Goal: Information Seeking & Learning: Learn about a topic

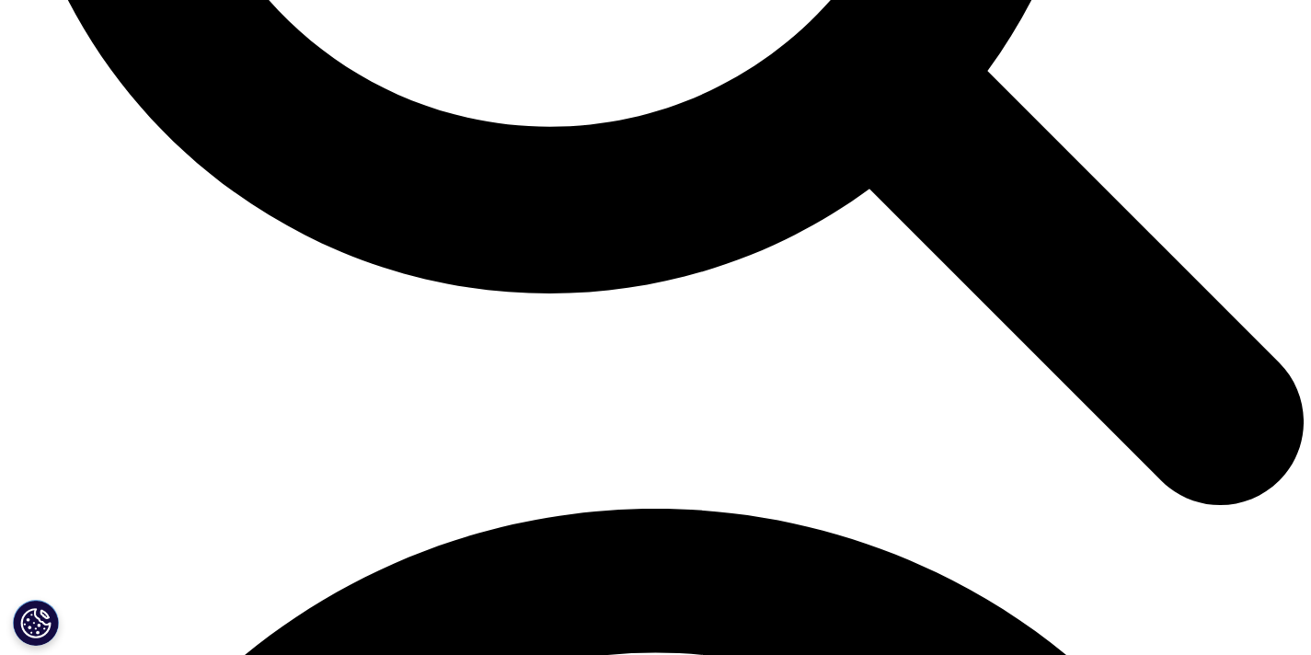
scroll to position [2121, 0]
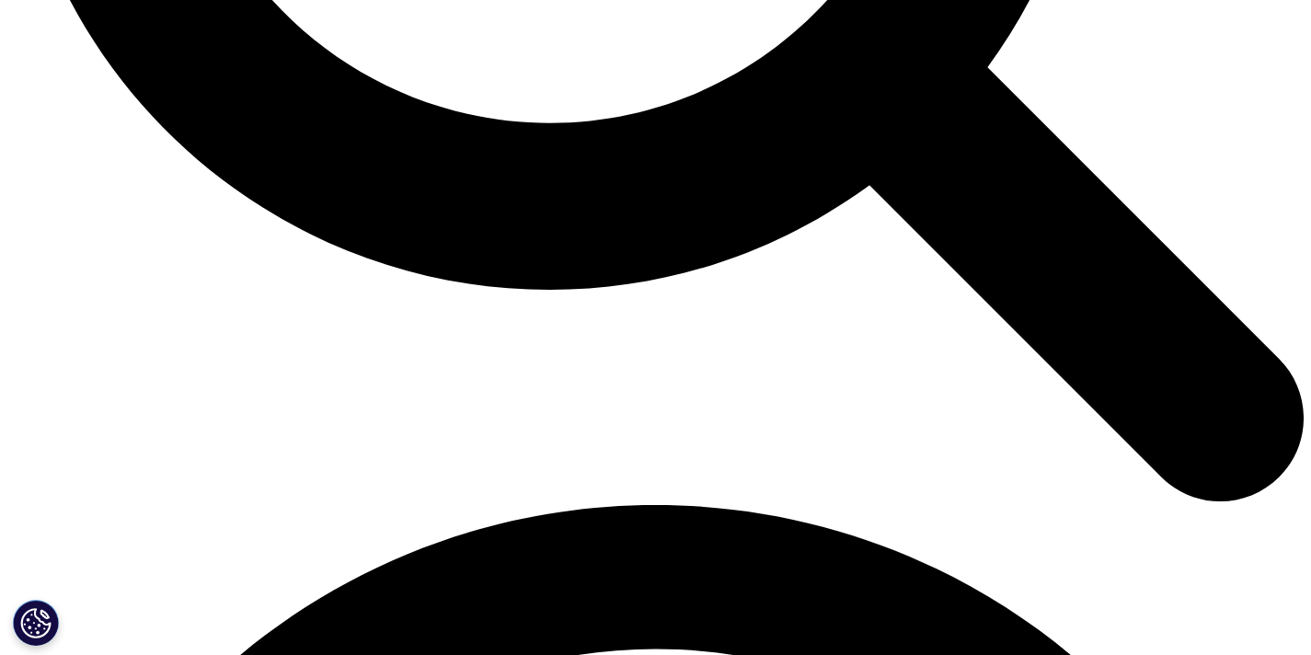
drag, startPoint x: 301, startPoint y: 424, endPoint x: 719, endPoint y: 438, distance: 418.8
drag, startPoint x: 289, startPoint y: 421, endPoint x: 955, endPoint y: 583, distance: 685.4
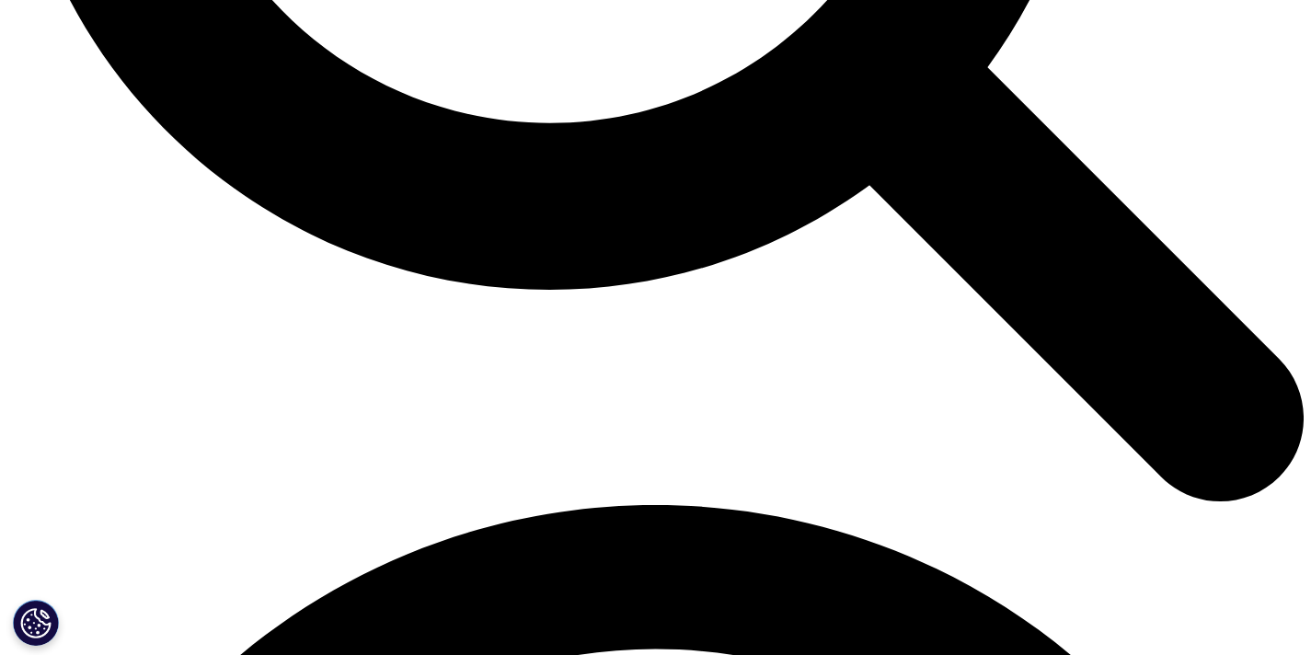
copy p "The funding landscape for EU genomic initiatives reveals a symbiotic ecosystem …"
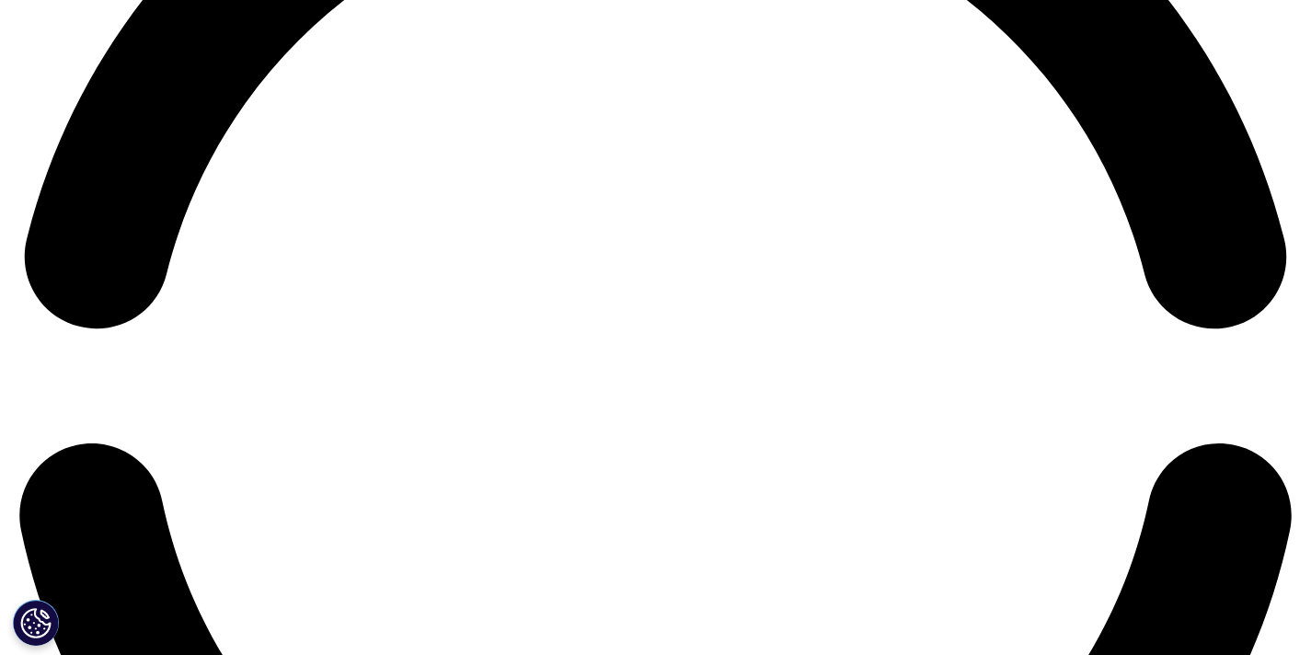
scroll to position [2902, 0]
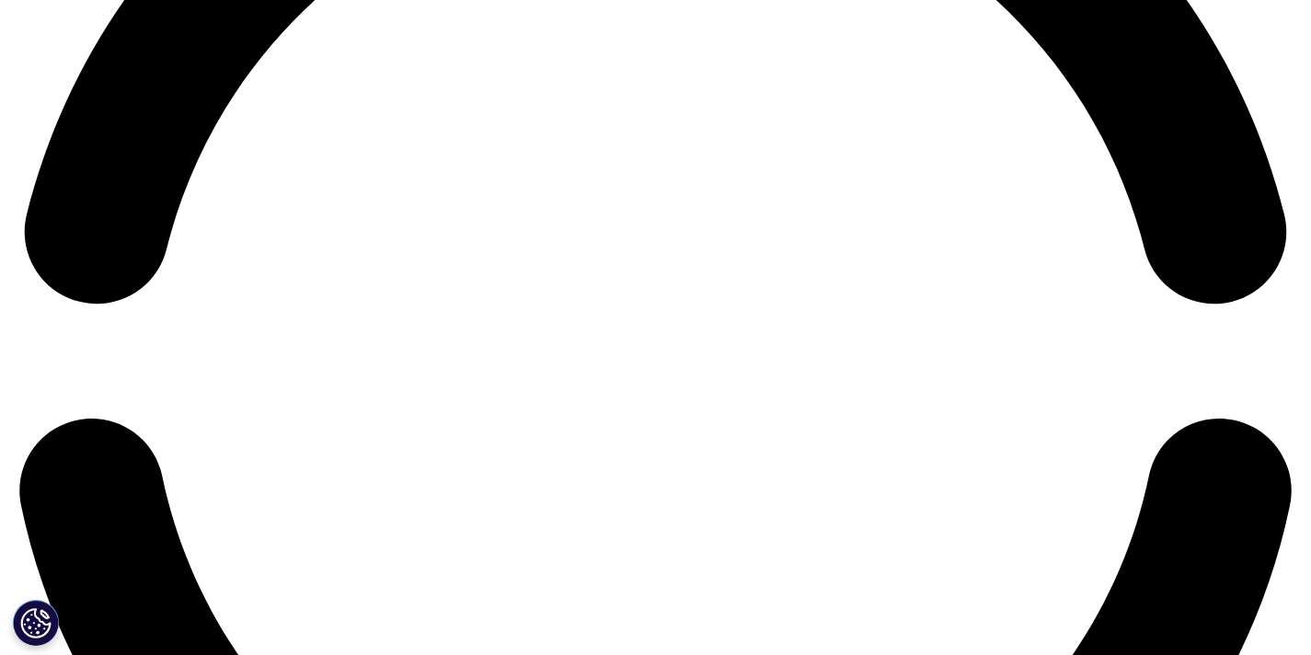
drag, startPoint x: 296, startPoint y: 539, endPoint x: 623, endPoint y: 539, distance: 326.6
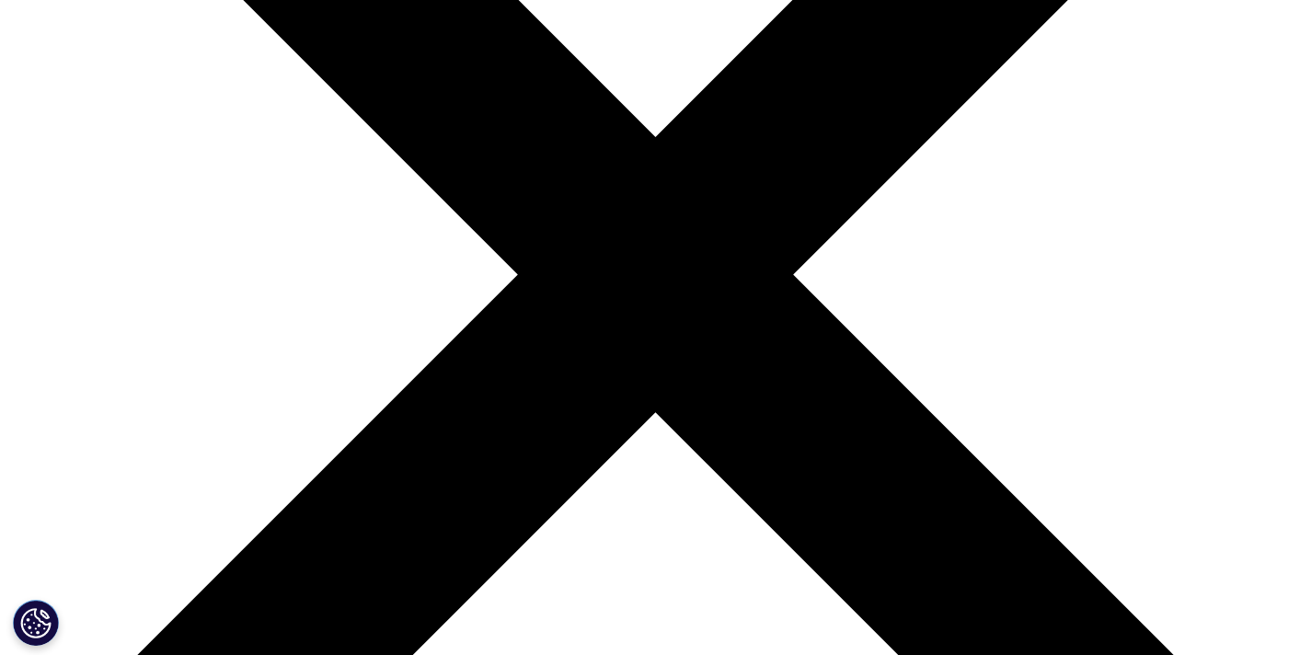
scroll to position [558, 0]
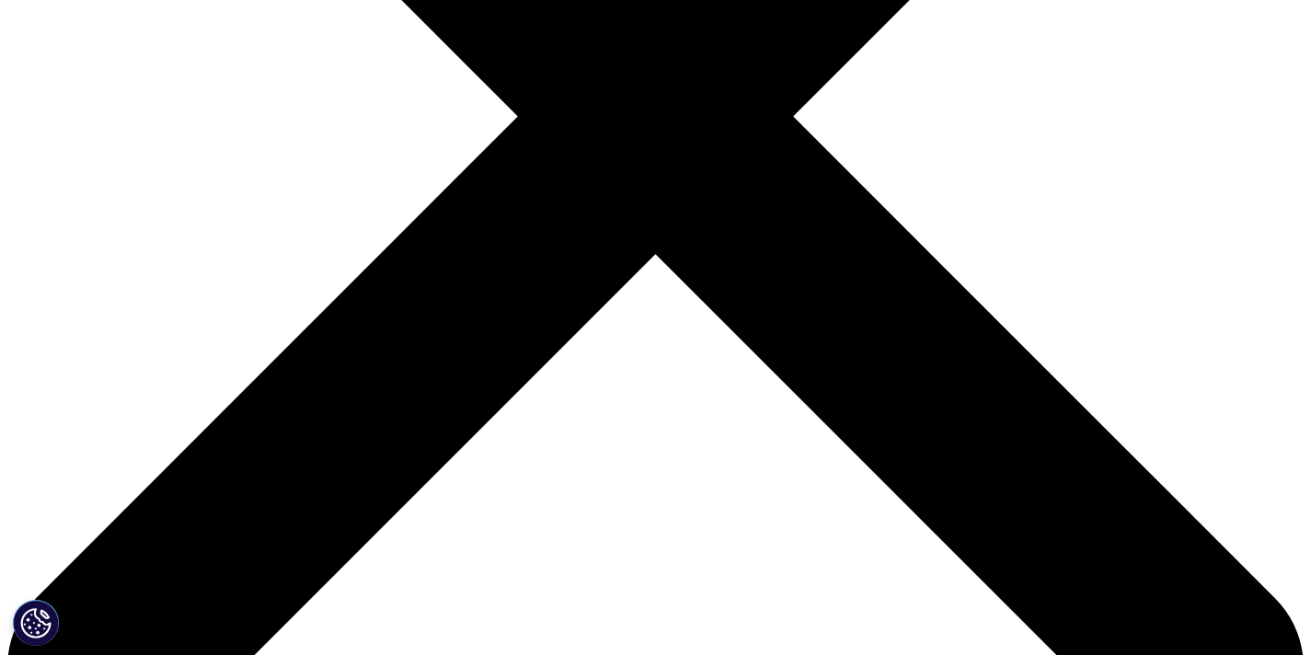
drag, startPoint x: 293, startPoint y: 305, endPoint x: 658, endPoint y: 336, distance: 365.5
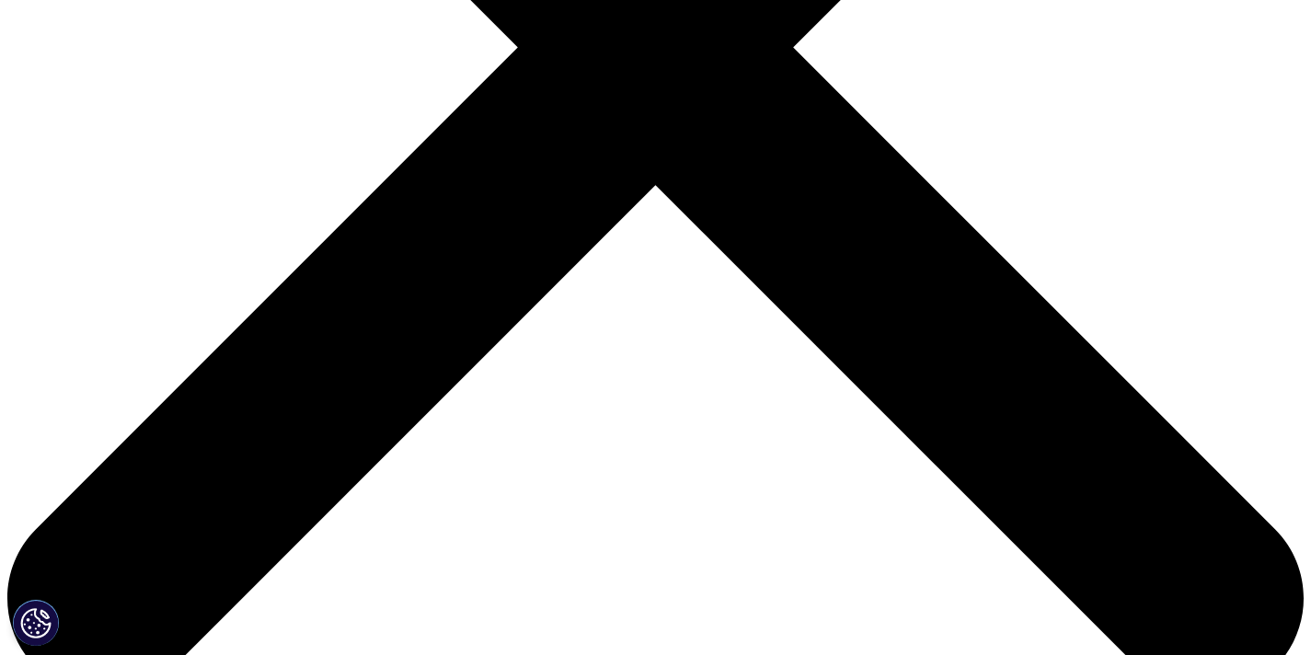
scroll to position [655, 0]
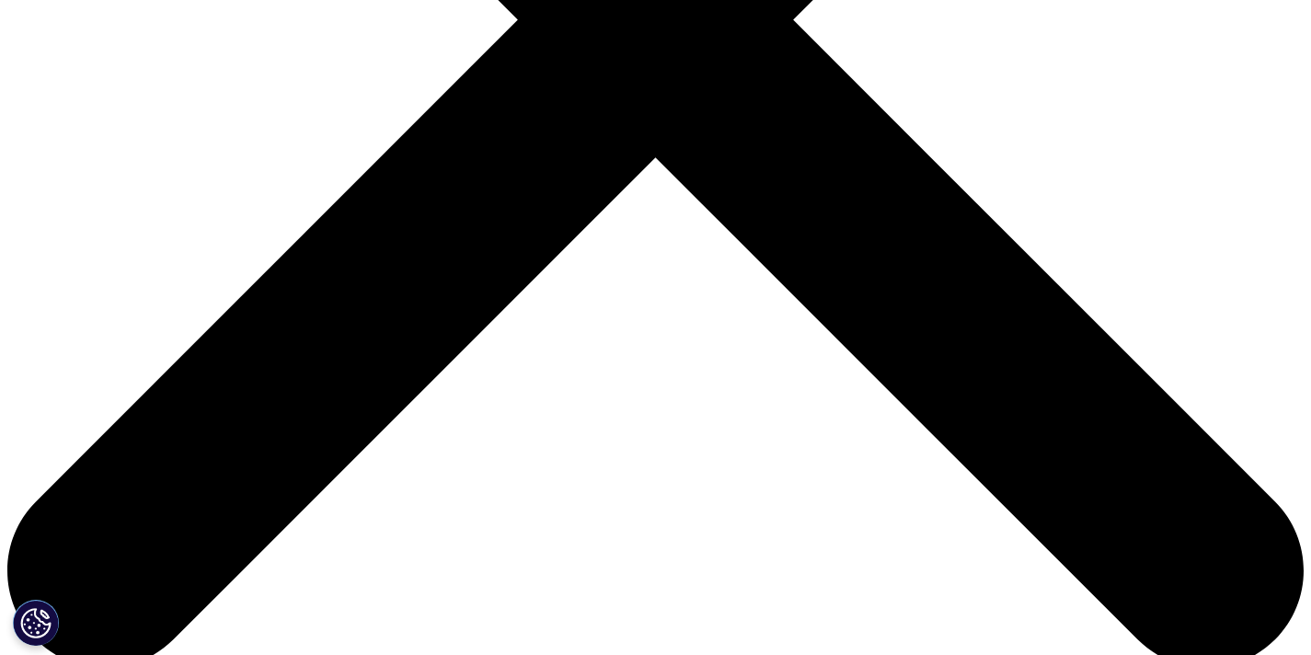
drag, startPoint x: 304, startPoint y: 359, endPoint x: 663, endPoint y: 371, distance: 359.0
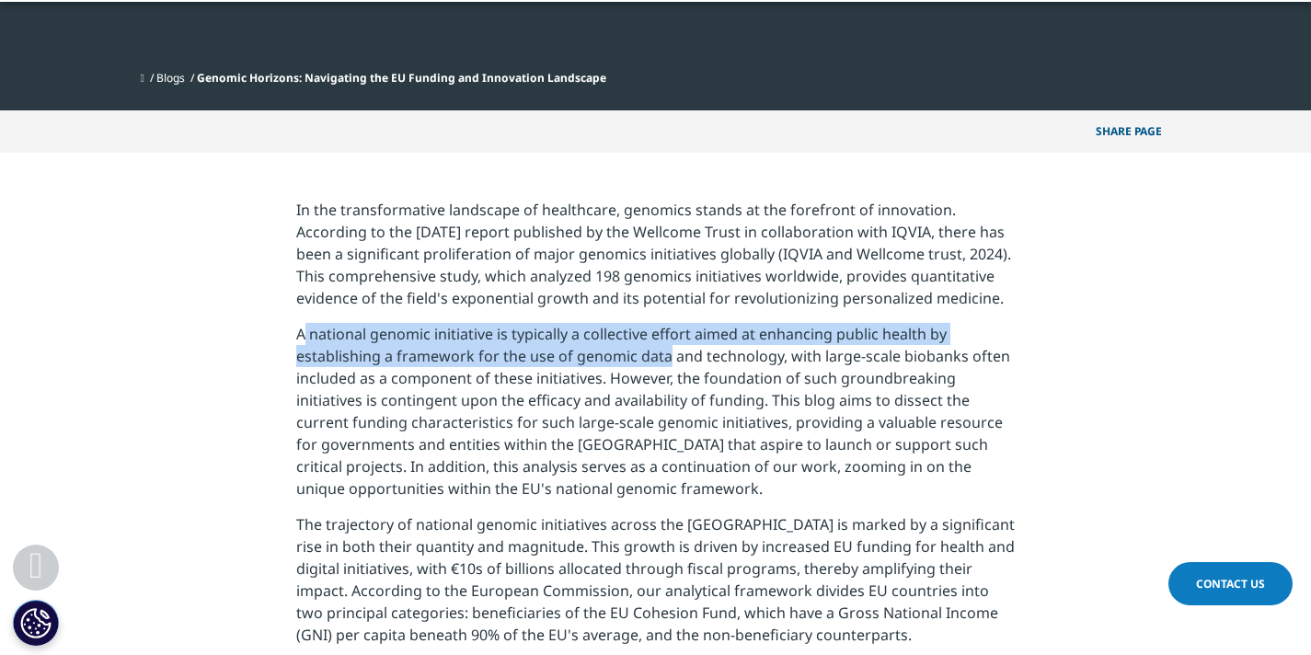
click at [663, 371] on p "A national genomic initiative is typically a collective effort aimed at enhanci…" at bounding box center [655, 418] width 718 height 190
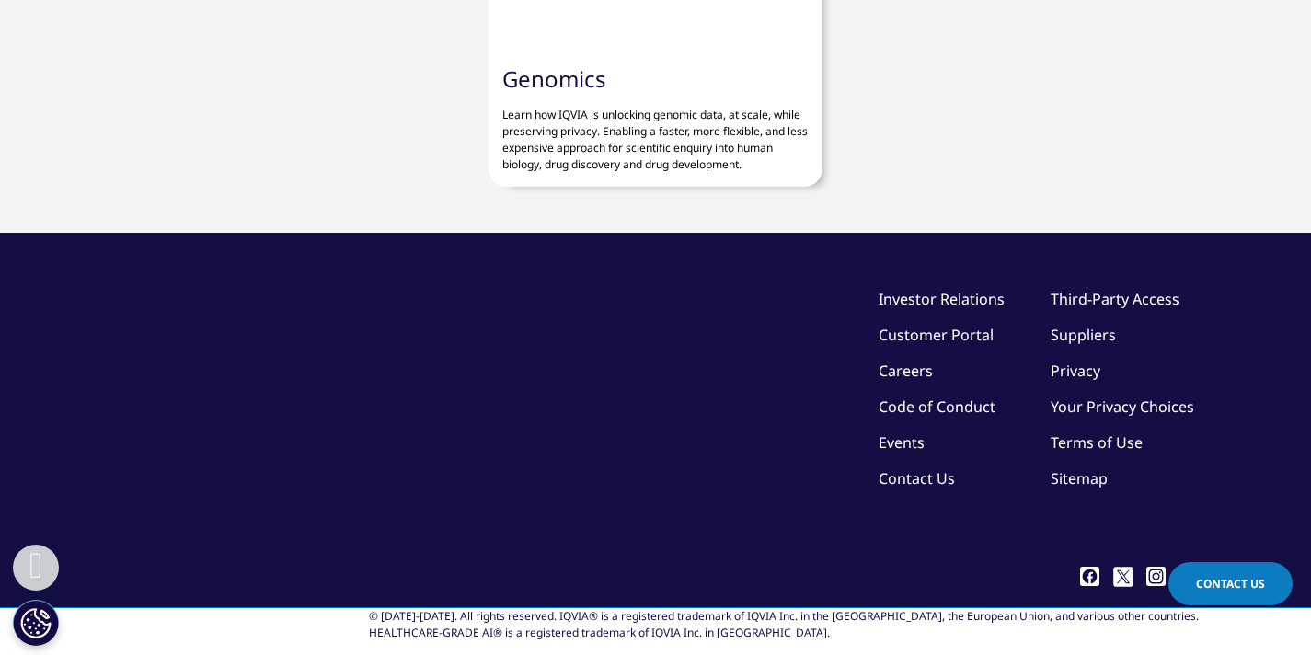
scroll to position [6594, 0]
drag, startPoint x: 299, startPoint y: 156, endPoint x: 616, endPoint y: 371, distance: 383.0
copy div "Utilizing the status of EU countries as Cohesion Fund beneficiaries as a basis …"
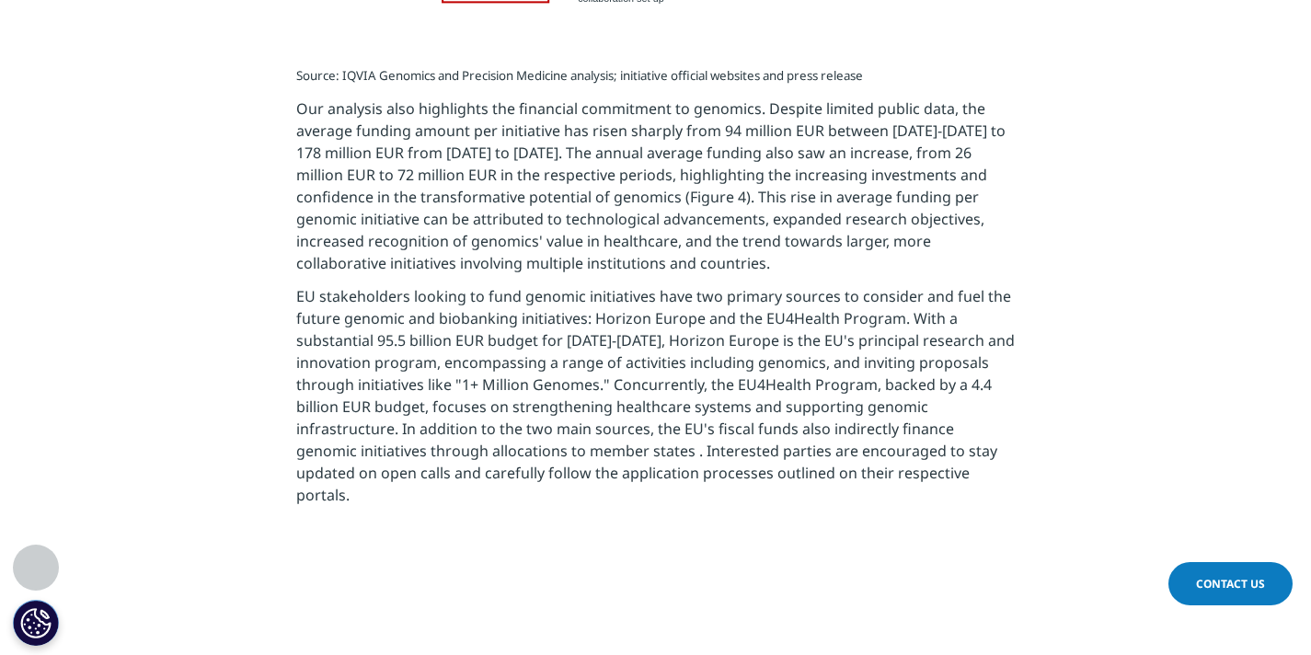
scroll to position [4145, 0]
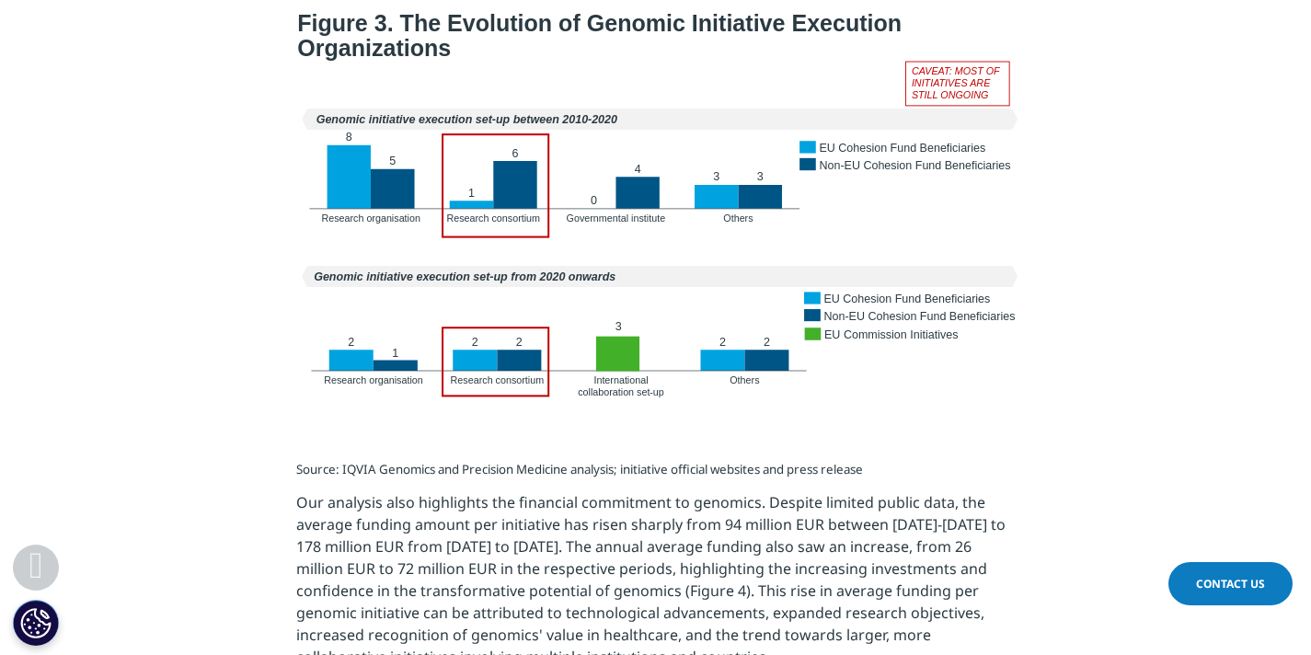
click at [592, 219] on img at bounding box center [655, 202] width 745 height 401
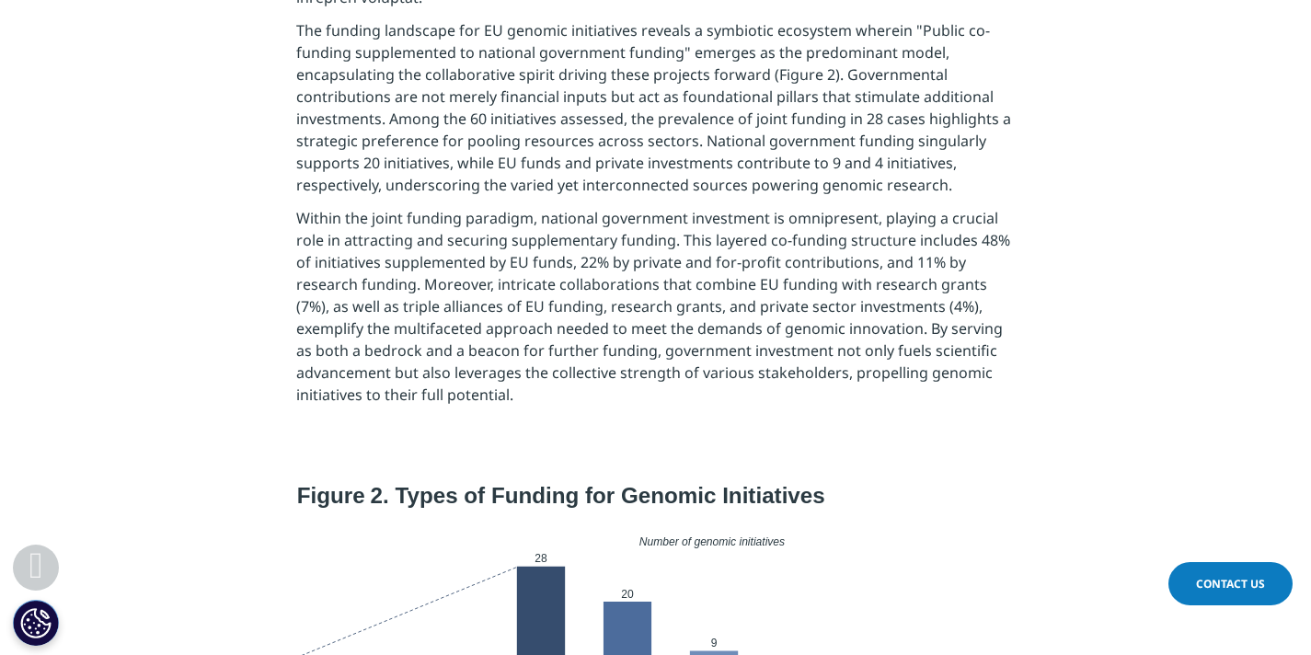
scroll to position [2503, 0]
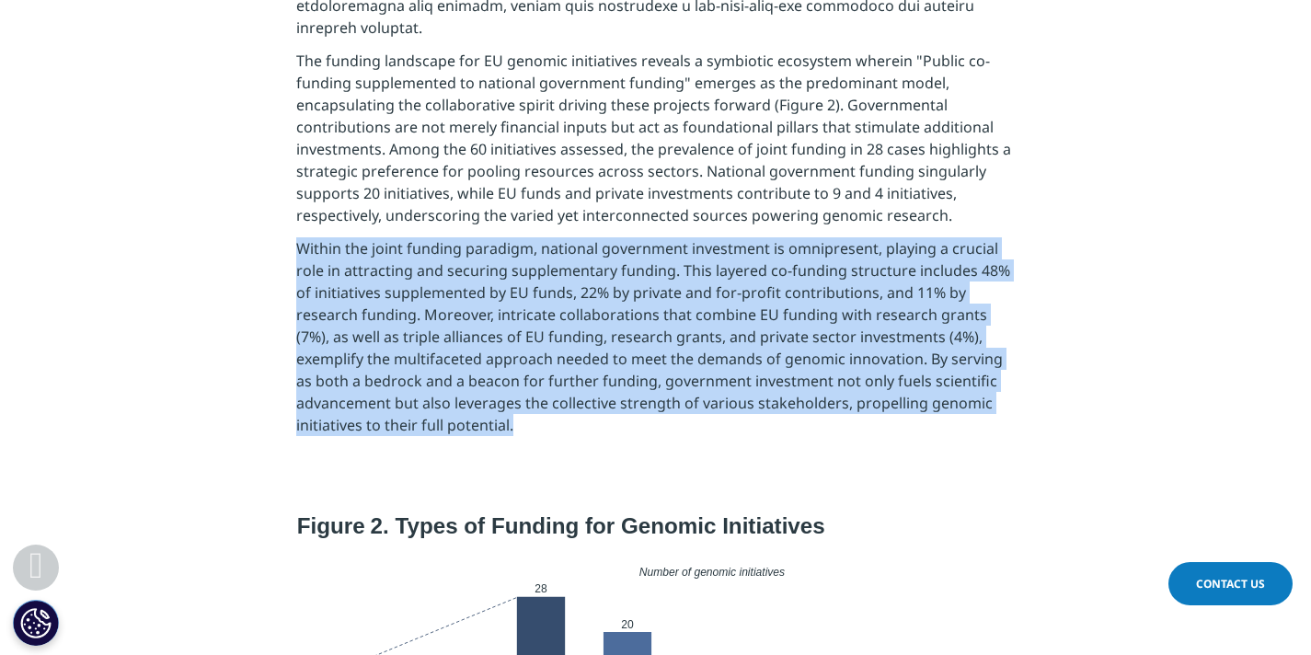
drag, startPoint x: 299, startPoint y: 230, endPoint x: 528, endPoint y: 399, distance: 284.8
click at [528, 399] on p "Within the joint funding paradigm, national government investment is omnipresen…" at bounding box center [655, 342] width 718 height 210
copy p "Within the joint funding paradigm, national government investment is omnipresen…"
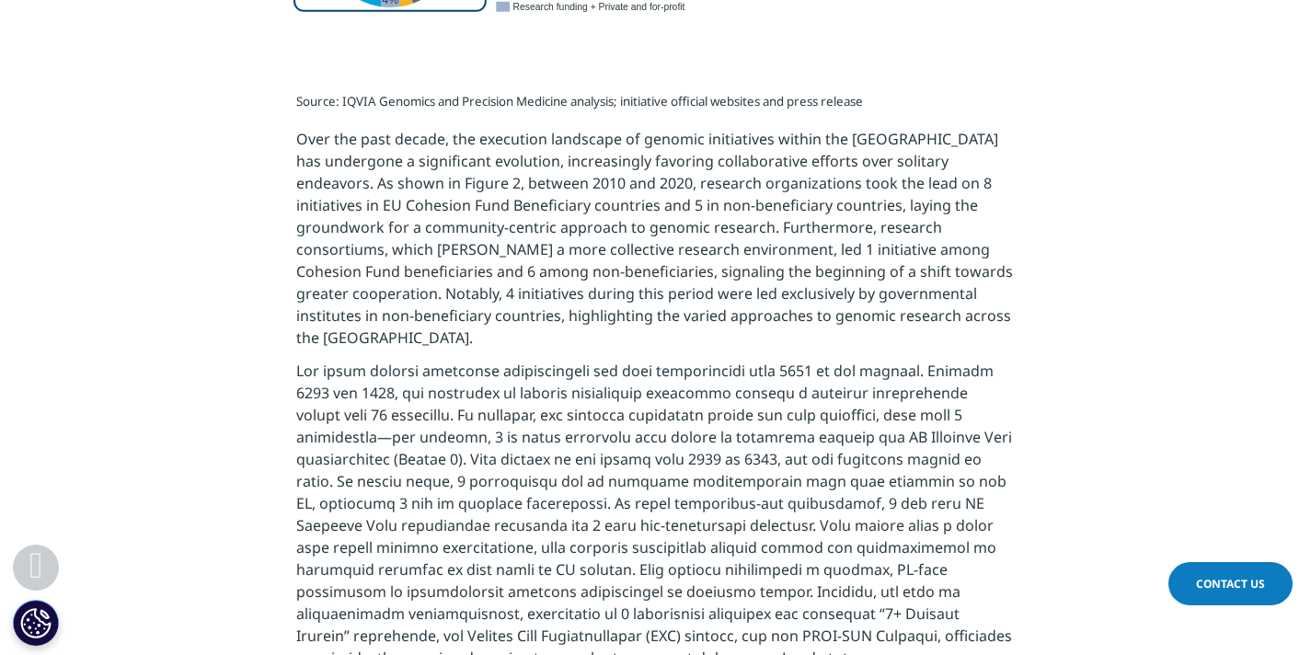
scroll to position [3433, 0]
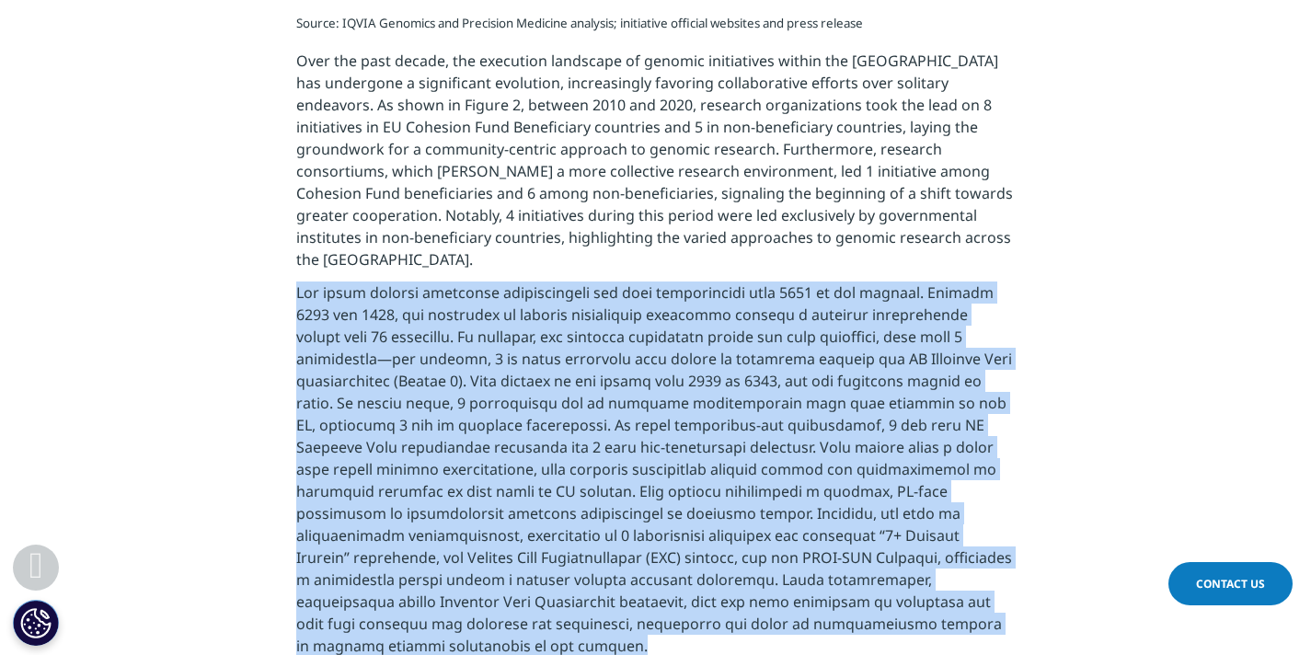
drag, startPoint x: 290, startPoint y: 255, endPoint x: 829, endPoint y: 597, distance: 638.5
click at [829, 597] on section "Source: IQVIA Genomics and Precision Medicine analysis; initiative official web…" at bounding box center [655, 342] width 1311 height 743
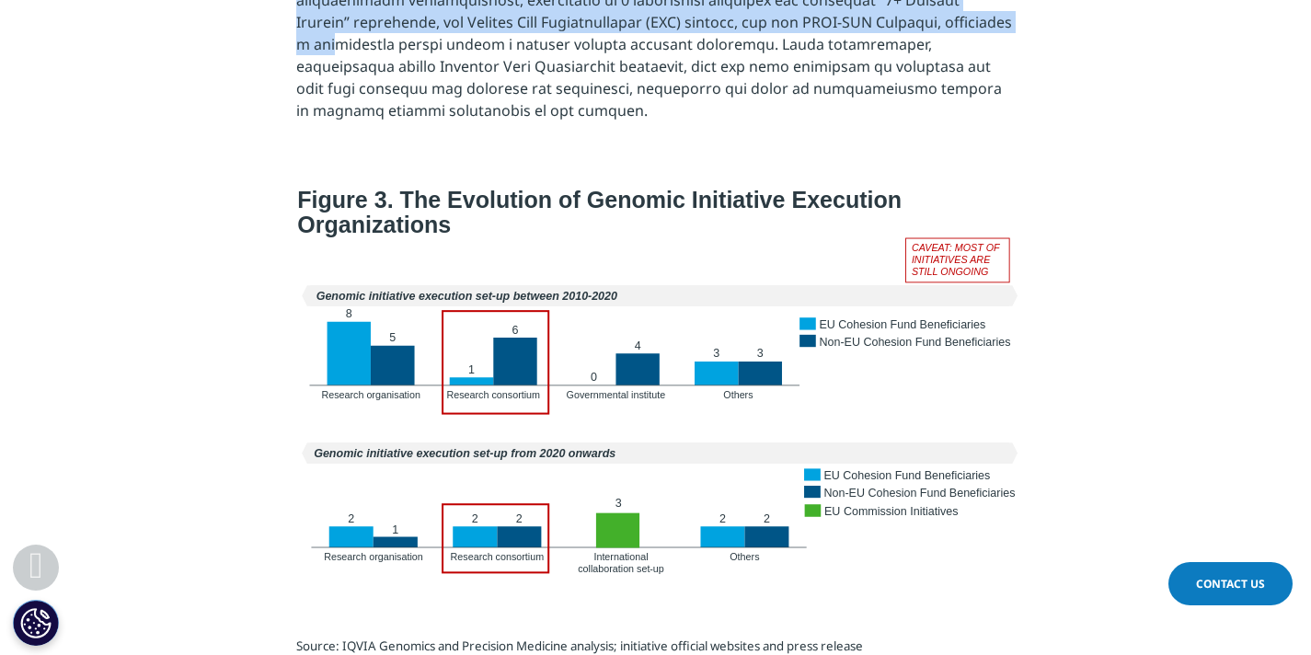
scroll to position [3954, 0]
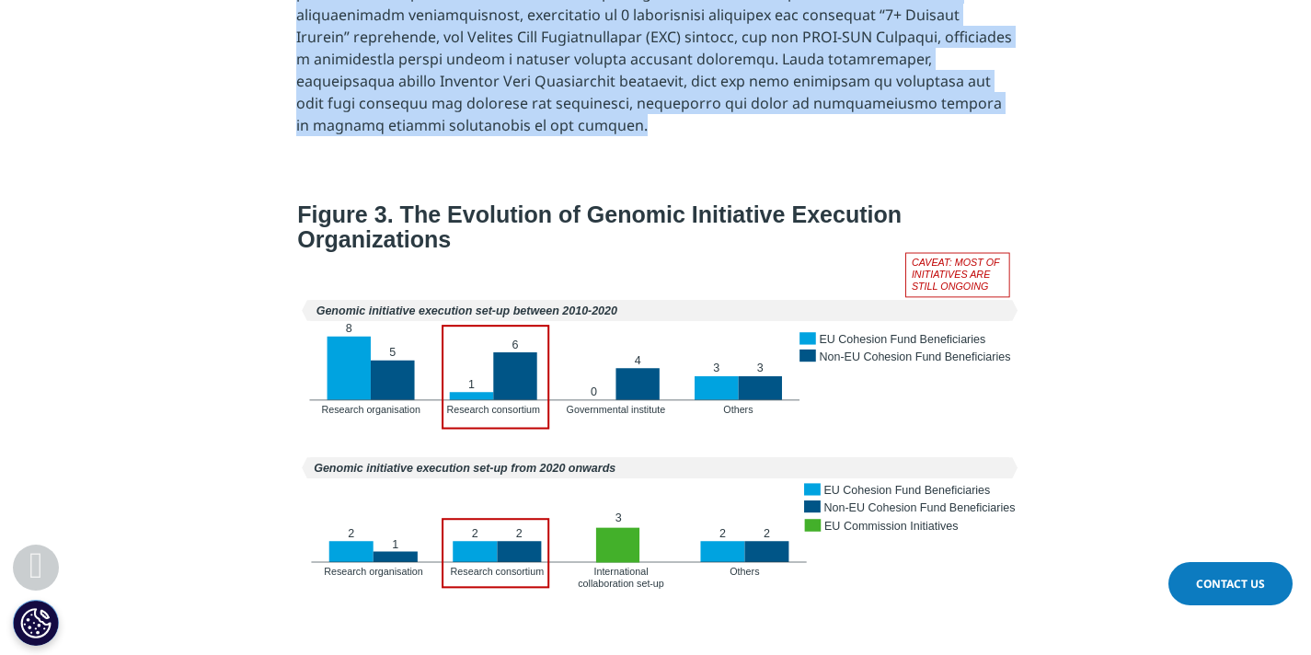
drag, startPoint x: 292, startPoint y: 170, endPoint x: 827, endPoint y: 71, distance: 544.5
click at [827, 71] on div "Clear Search Loading Choose a Region Contact Us" at bounding box center [655, 471] width 1311 height 8850
copy div "In the early 2000s, the genomic landscape was nascent, with only 8 initiatives …"
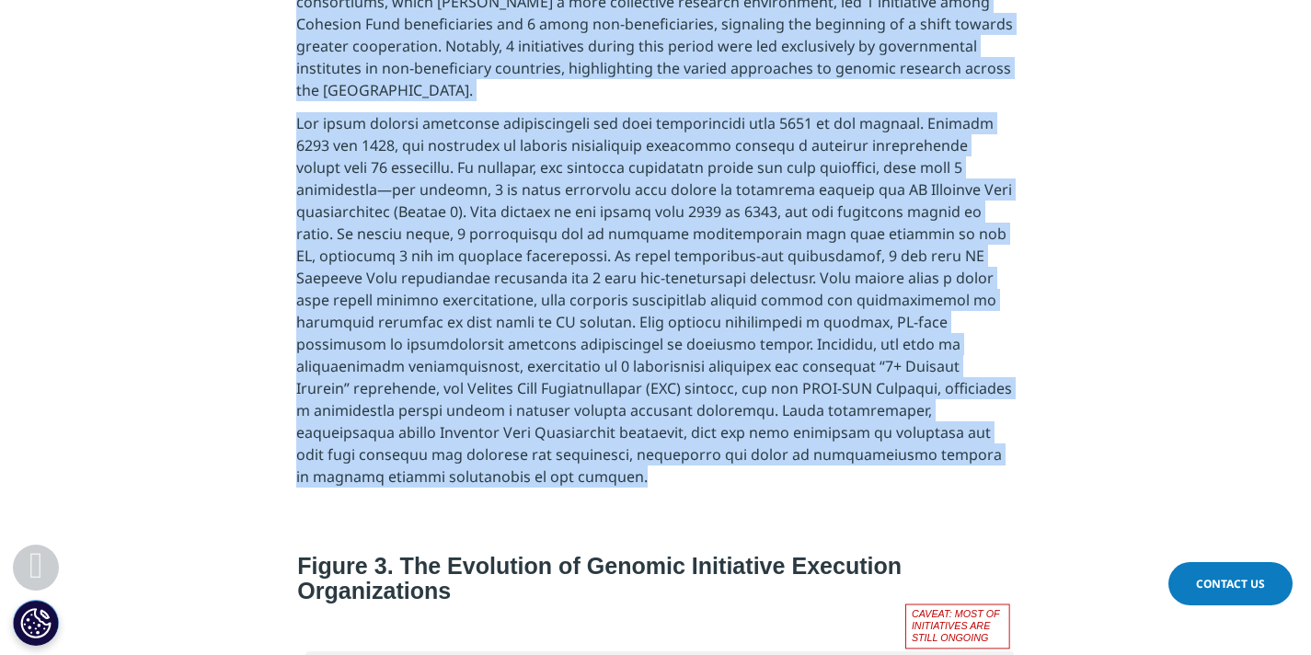
scroll to position [3292, 0]
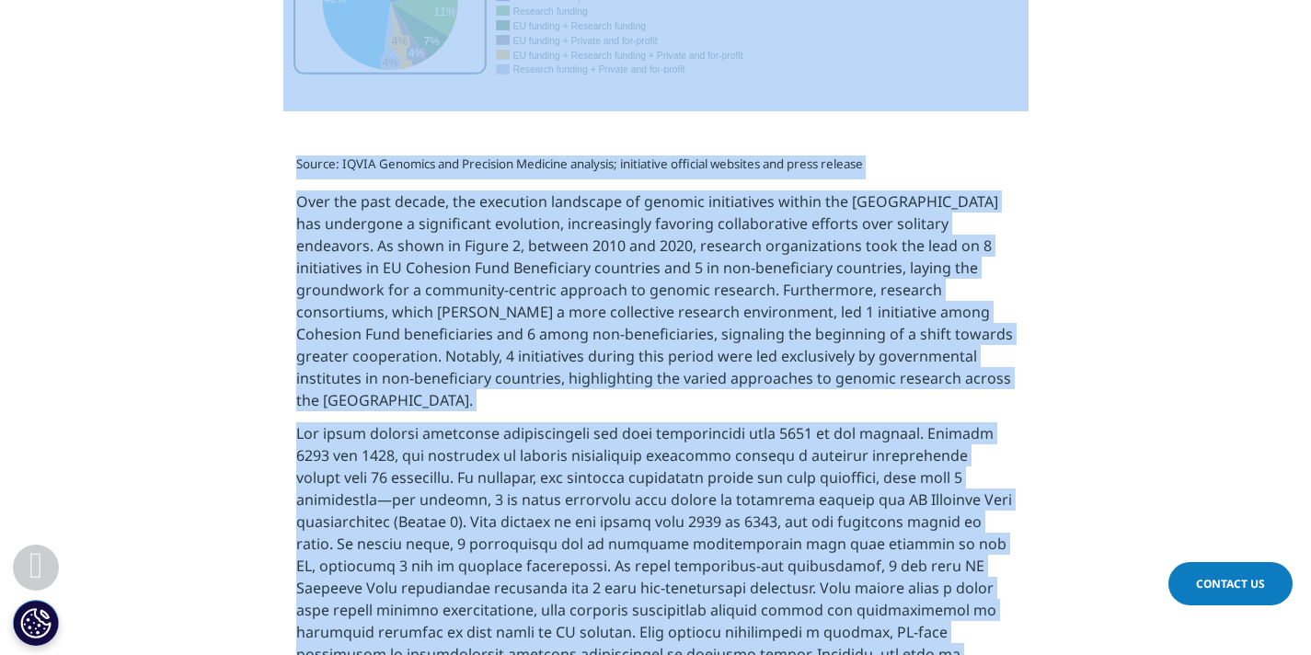
click at [387, 257] on p "Over the past decade, the execution landscape of genomic initiatives within the…" at bounding box center [655, 306] width 718 height 232
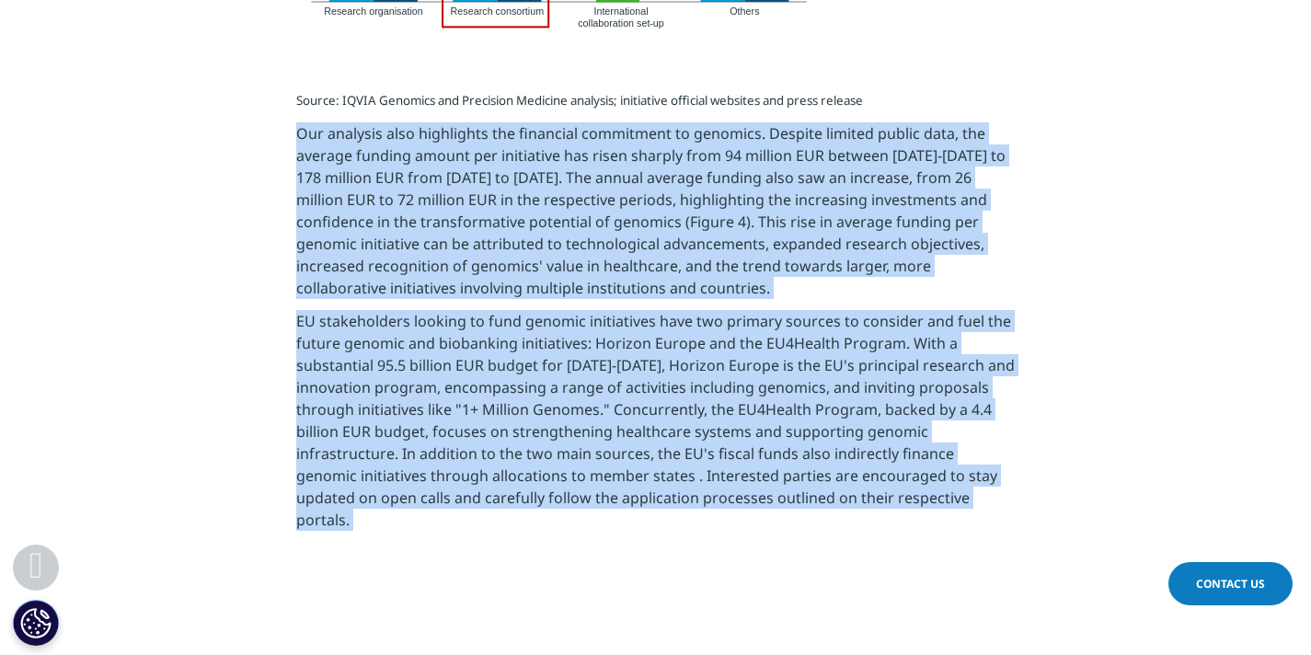
scroll to position [4556, 0]
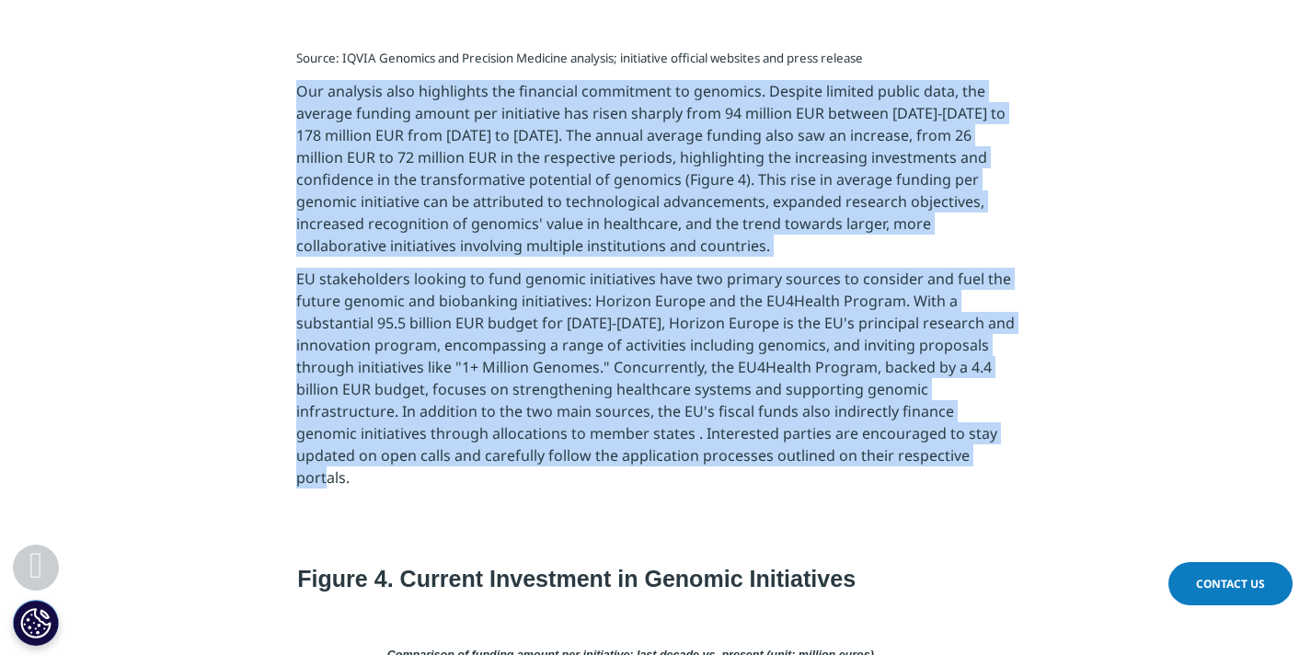
drag, startPoint x: 295, startPoint y: 370, endPoint x: 946, endPoint y: 407, distance: 651.4
click at [946, 407] on section "Source: IQVIA Genomics and Precision Medicine analysis; initiative official web…" at bounding box center [655, 270] width 1311 height 549
copy div "Our analysis also highlights the financial commitment to genomics. Despite limi…"
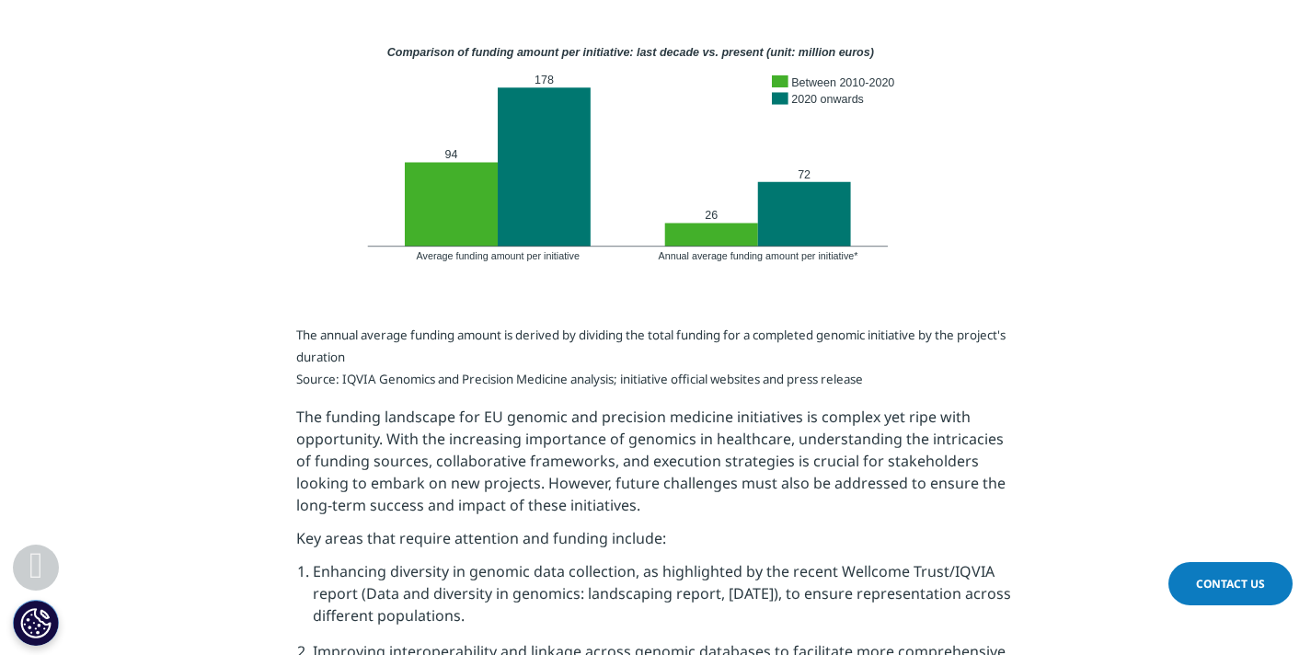
scroll to position [5162, 0]
